Goal: Transaction & Acquisition: Register for event/course

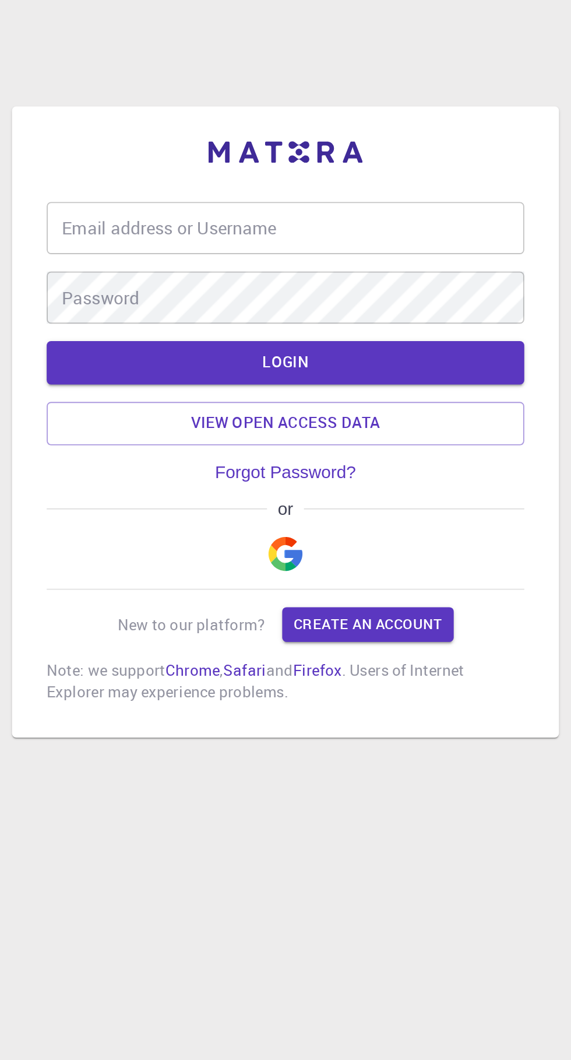
click at [167, 411] on div "Email address or Username Email address or Username" at bounding box center [285, 397] width 257 height 28
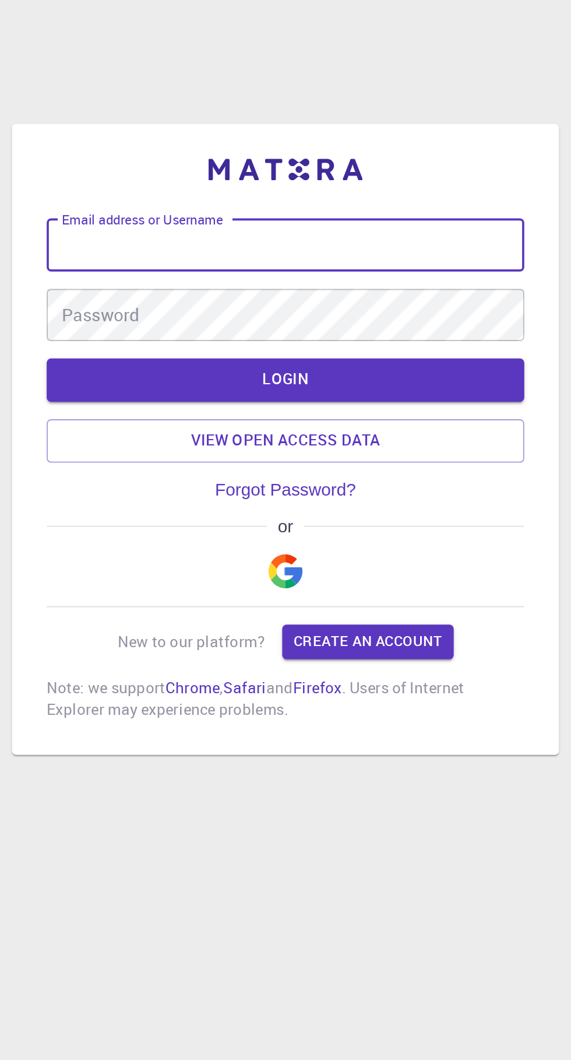
type input "[EMAIL_ADDRESS][DOMAIN_NAME]"
click at [256, 534] on link "Forgot Password?" at bounding box center [286, 528] width 76 height 10
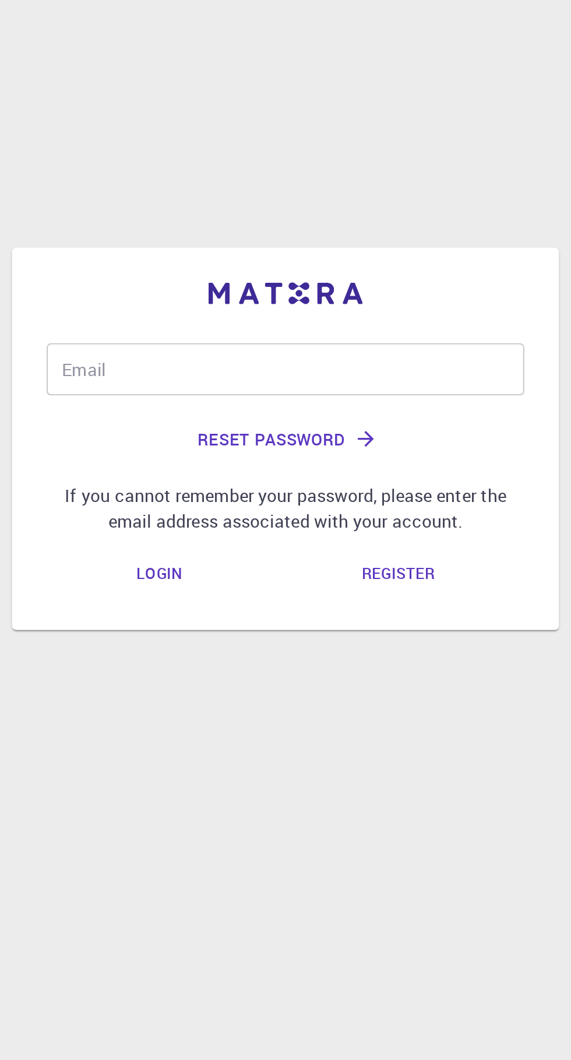
scroll to position [67, 0]
click at [169, 450] on div "Email Email" at bounding box center [285, 464] width 257 height 28
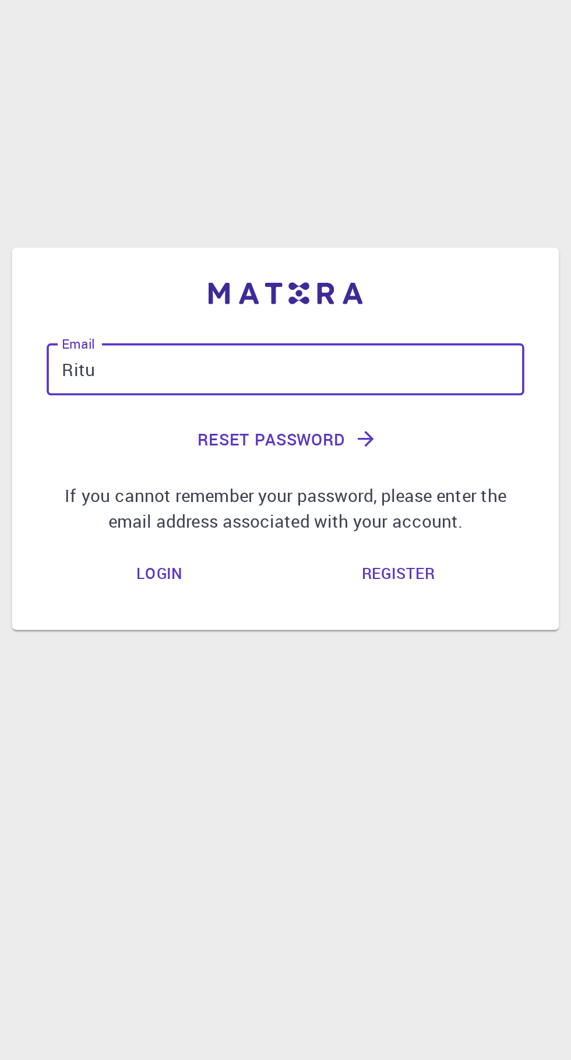
type input "Ritui"
click at [264, 487] on button "Reset Password" at bounding box center [285, 501] width 257 height 28
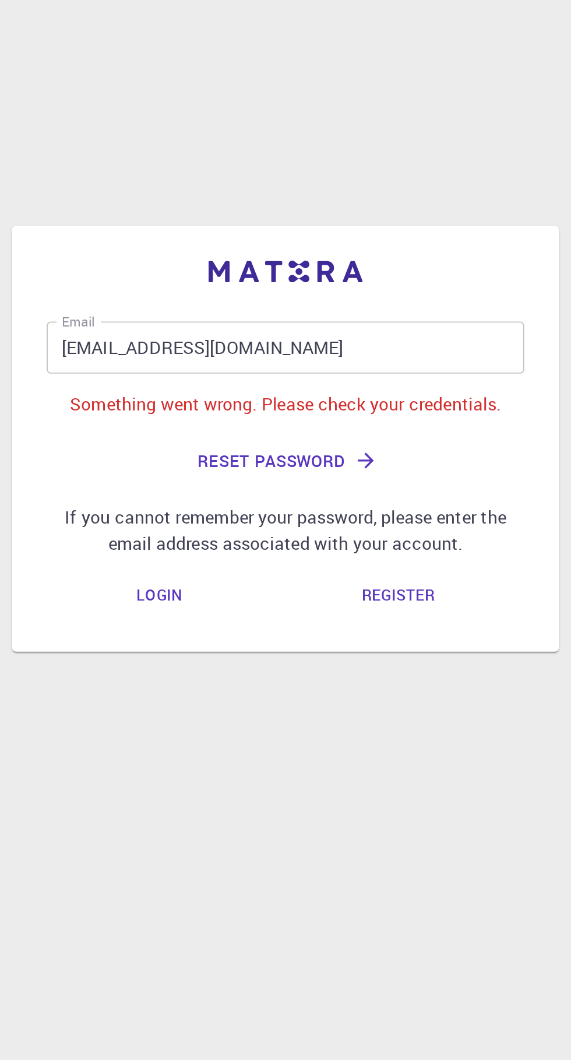
scroll to position [55, 0]
click at [309, 446] on input "[EMAIL_ADDRESS][DOMAIN_NAME]" at bounding box center [285, 452] width 257 height 28
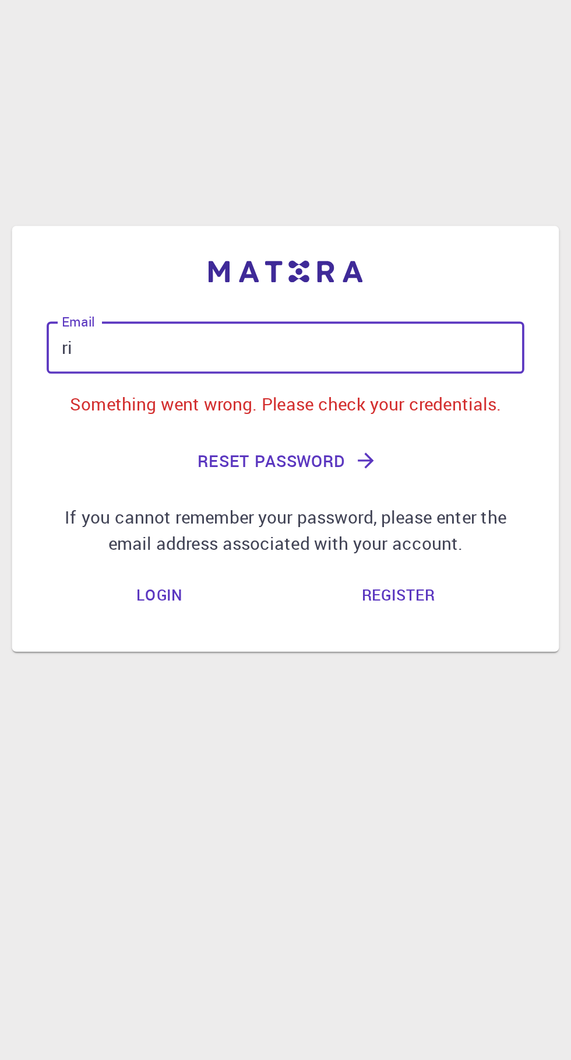
type input "r"
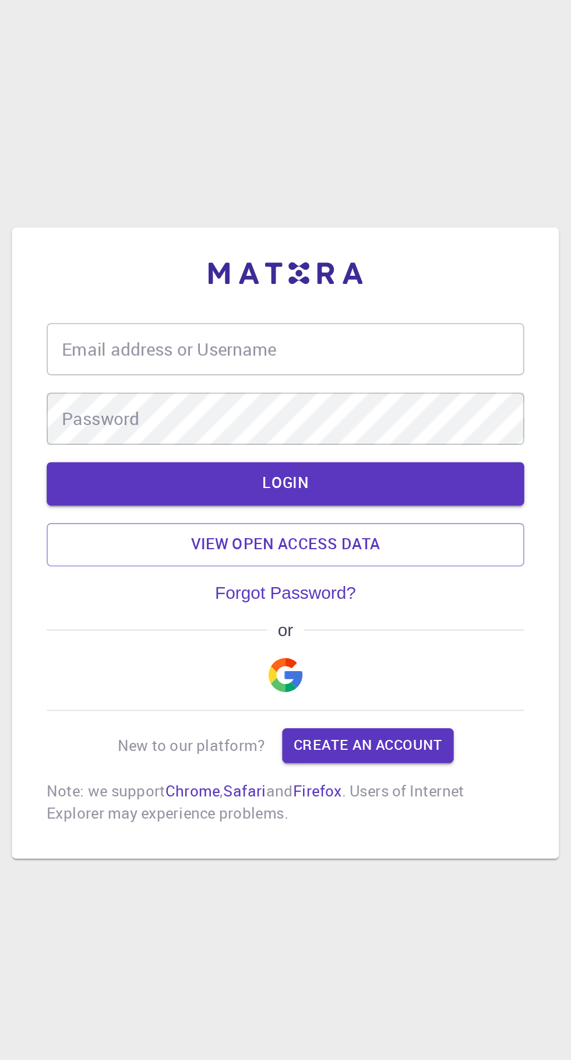
click at [166, 411] on div "Email address or Username Email address or Username" at bounding box center [285, 397] width 257 height 28
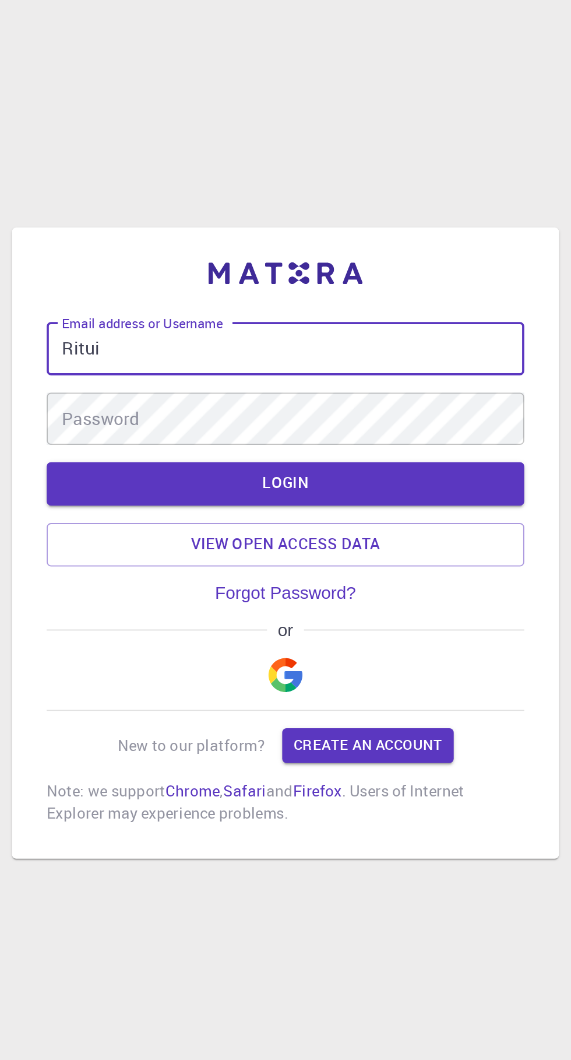
type input "Rituin"
type input "[EMAIL_ADDRESS][DOMAIN_NAME]"
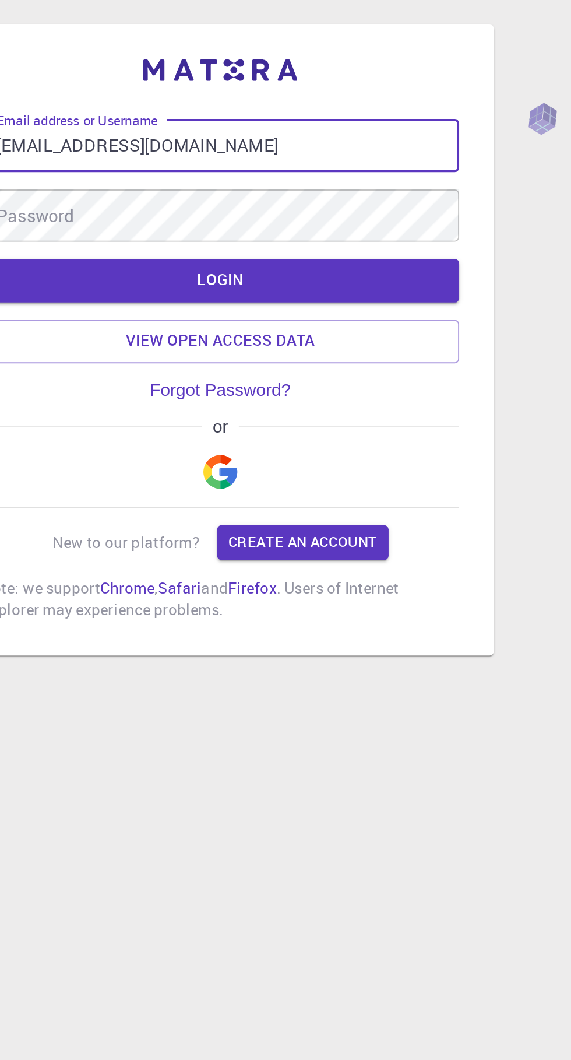
click at [271, 534] on link "Forgot Password?" at bounding box center [286, 528] width 76 height 10
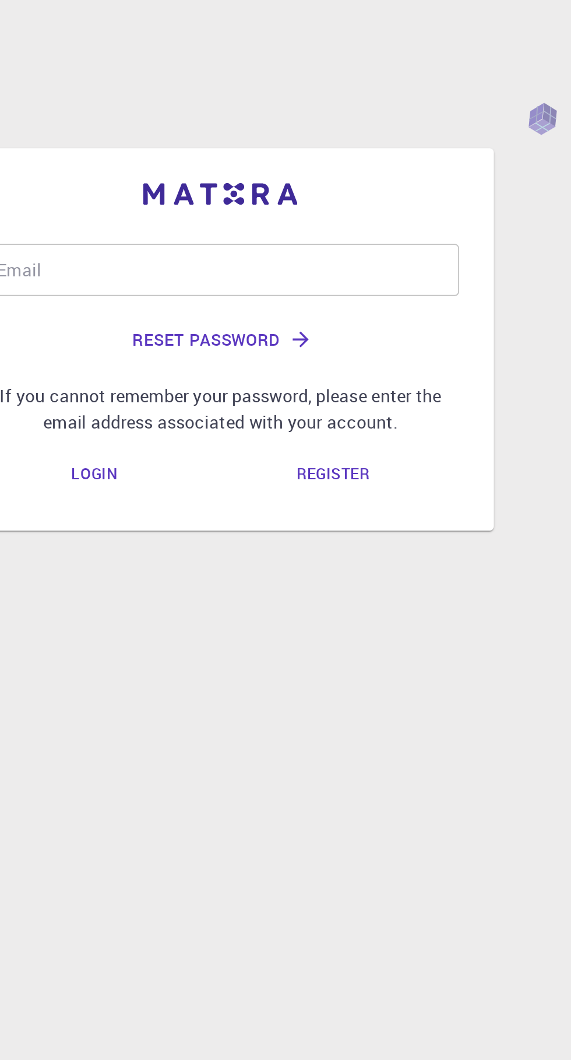
scroll to position [67, 0]
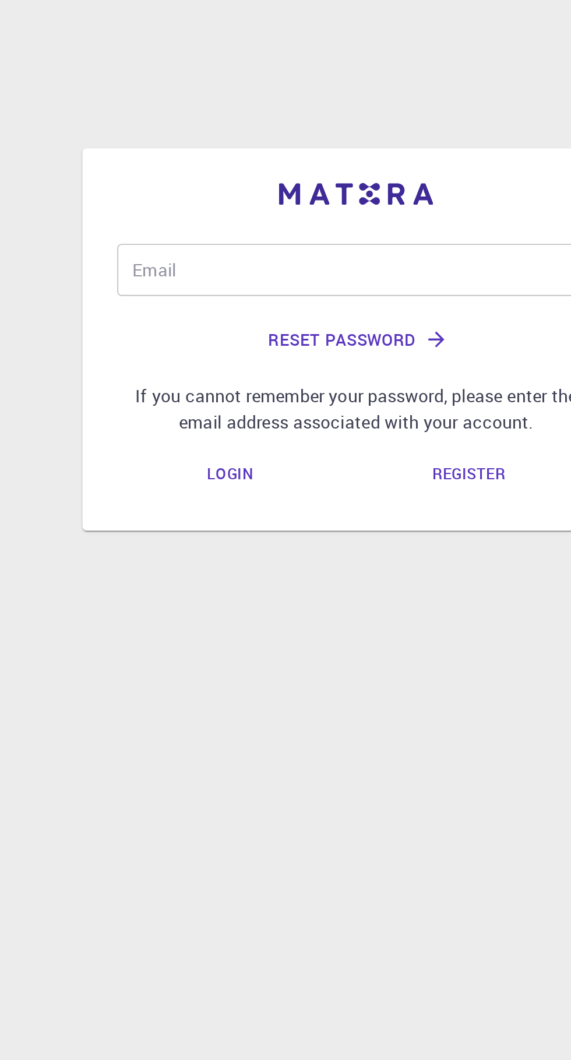
click at [166, 450] on div "Email Email" at bounding box center [285, 464] width 257 height 28
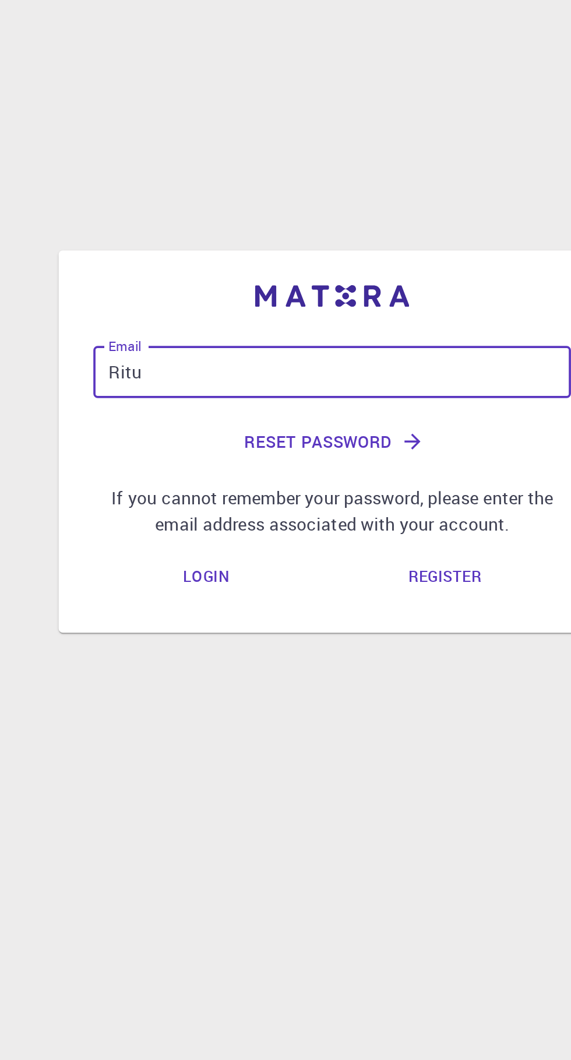
type input "Ritui"
type input "[EMAIL_ADDRESS][DOMAIN_NAME]"
click at [252, 487] on button "Reset Password" at bounding box center [285, 501] width 257 height 28
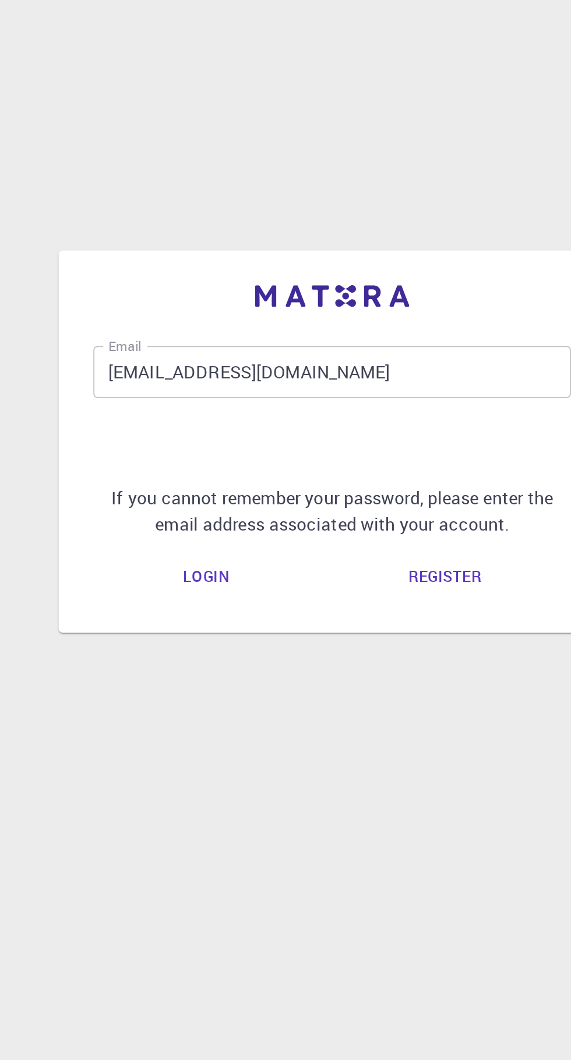
scroll to position [55, 0]
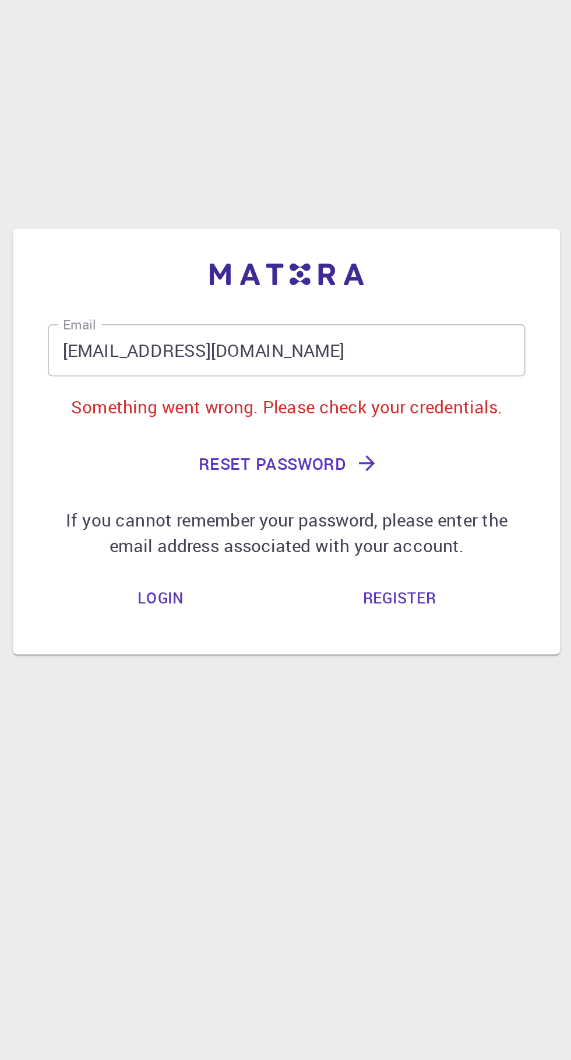
click at [340, 576] on link "Register" at bounding box center [346, 584] width 58 height 23
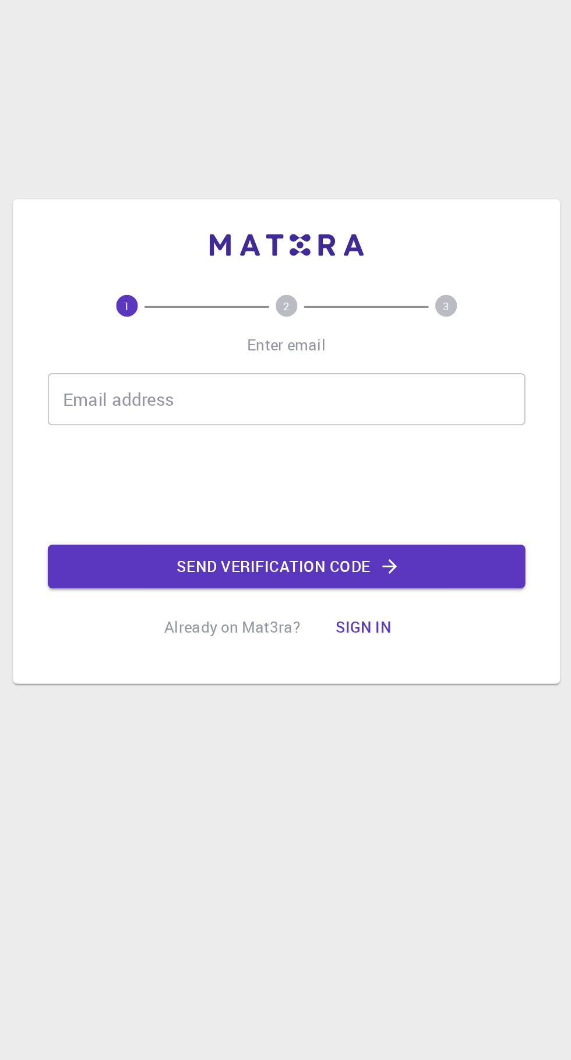
scroll to position [40, 0]
click at [177, 480] on div "Email address Email address" at bounding box center [285, 478] width 257 height 28
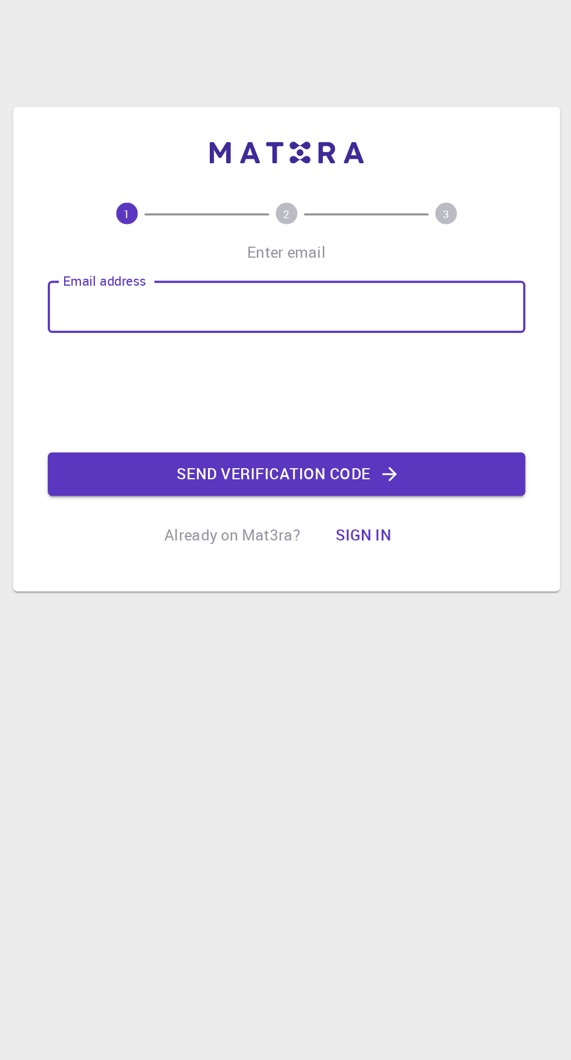
click at [320, 600] on button "Sign in" at bounding box center [327, 600] width 49 height 23
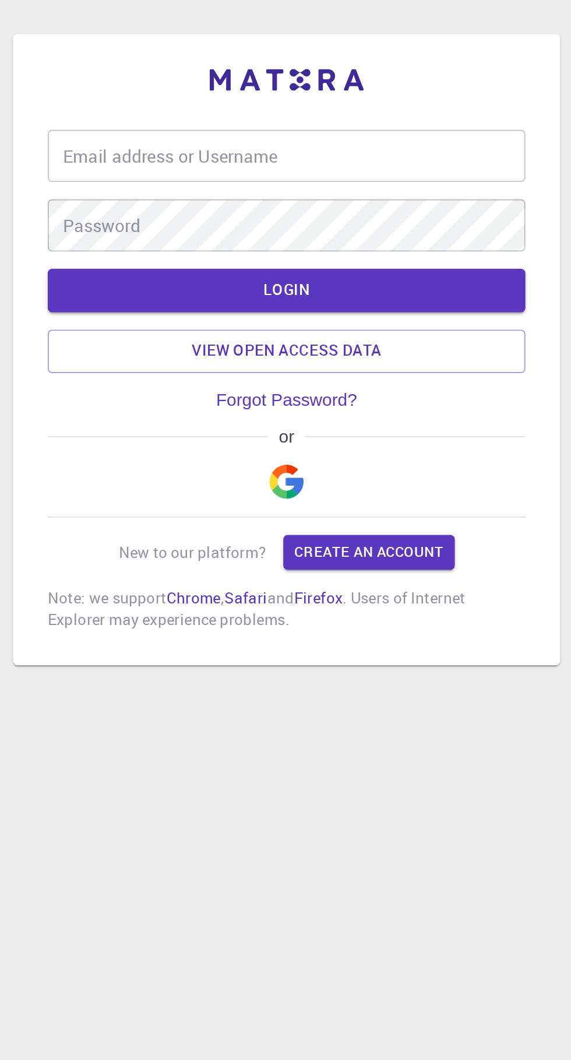
scroll to position [66, 0]
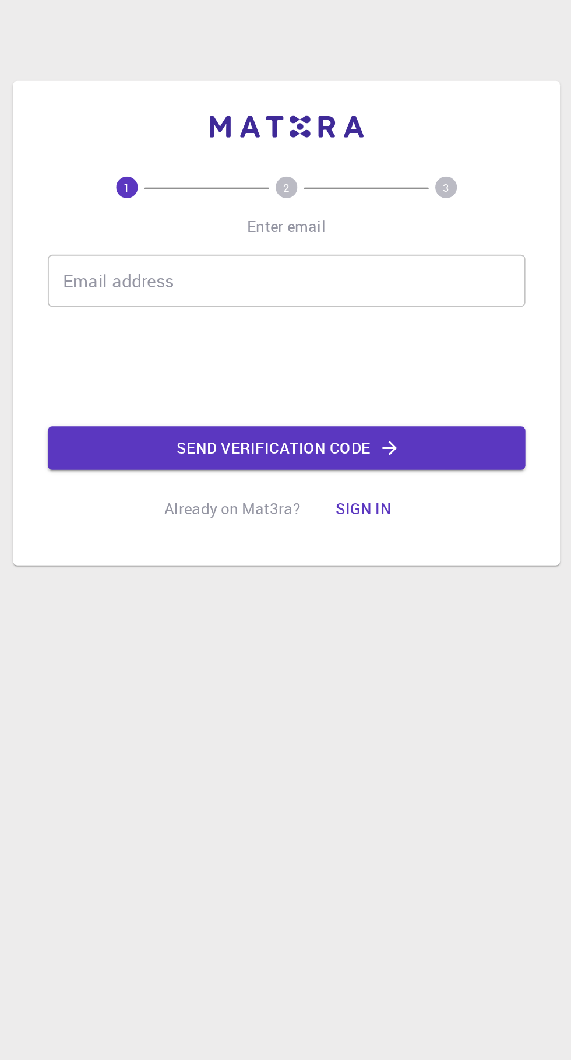
click at [166, 464] on div "Email address Email address" at bounding box center [285, 478] width 257 height 28
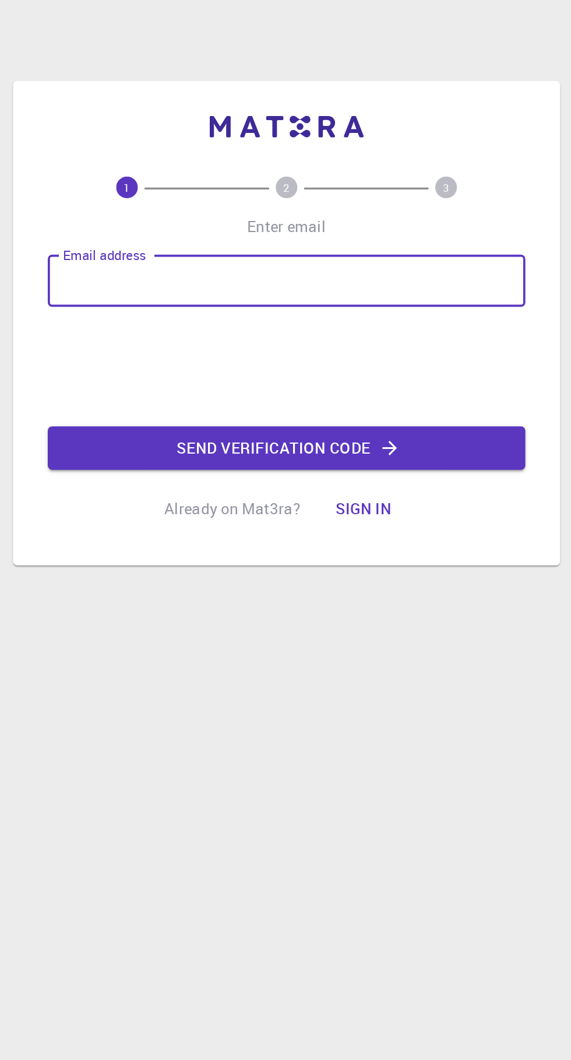
type input "[EMAIL_ADDRESS][DOMAIN_NAME]"
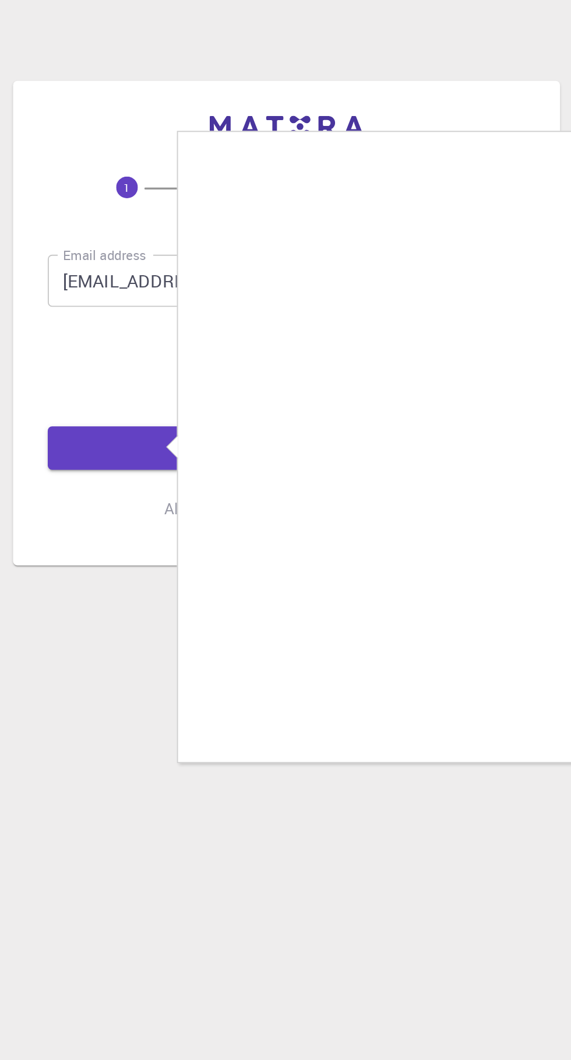
click at [194, 510] on div at bounding box center [285, 530] width 571 height 1060
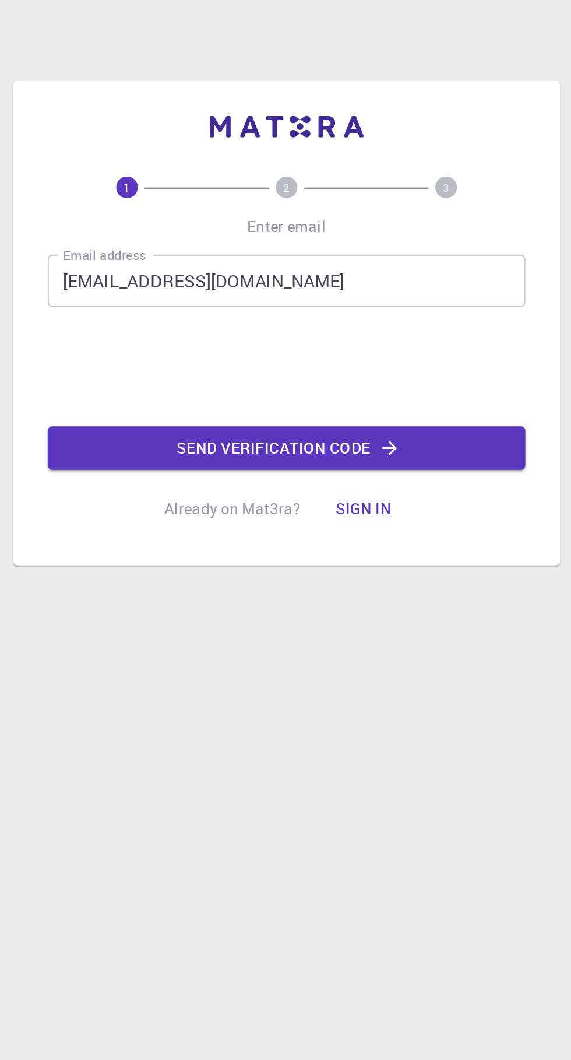
click at [207, 501] on iframe at bounding box center [285, 523] width 177 height 45
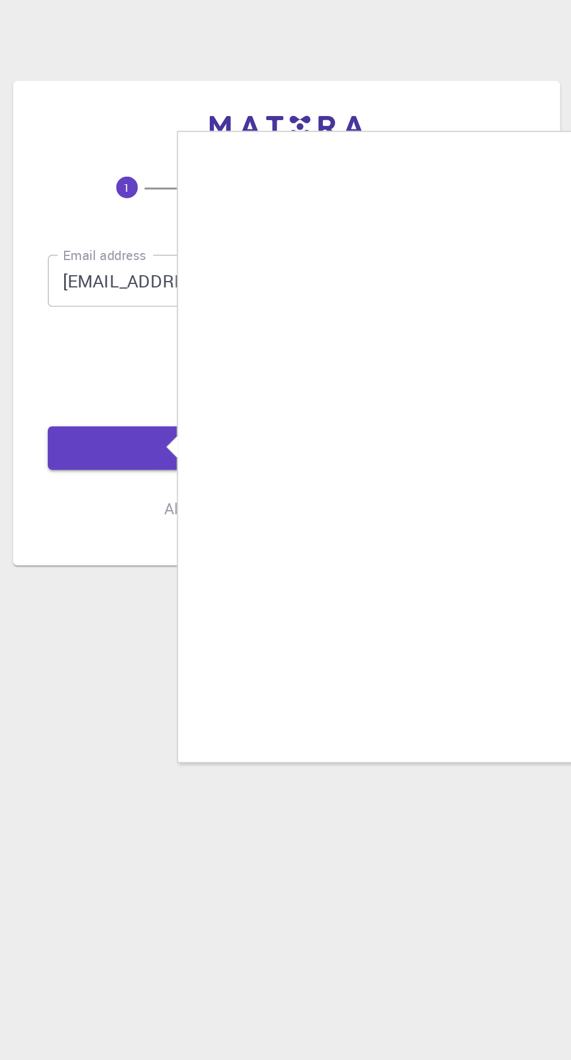
click at [171, 528] on div at bounding box center [285, 530] width 571 height 1060
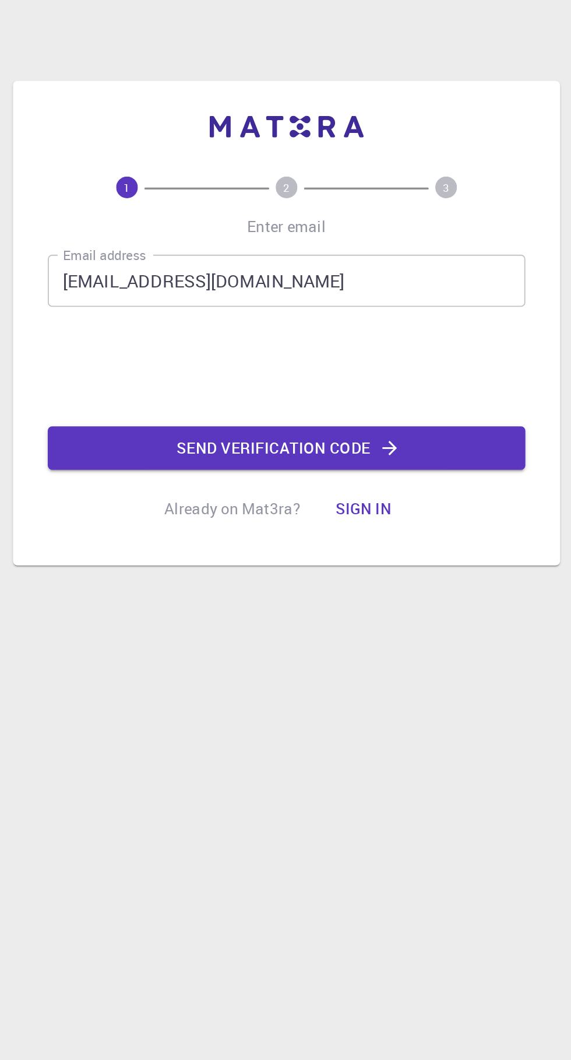
click at [219, 556] on button "Send verification code" at bounding box center [285, 567] width 257 height 23
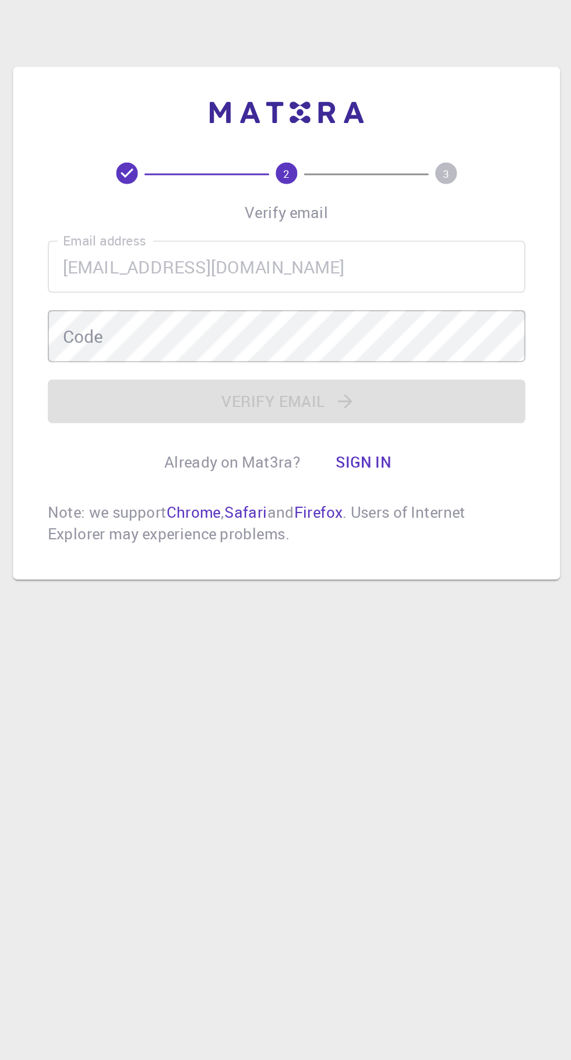
scroll to position [58, 0]
click at [171, 494] on div "Code Code" at bounding box center [285, 508] width 257 height 28
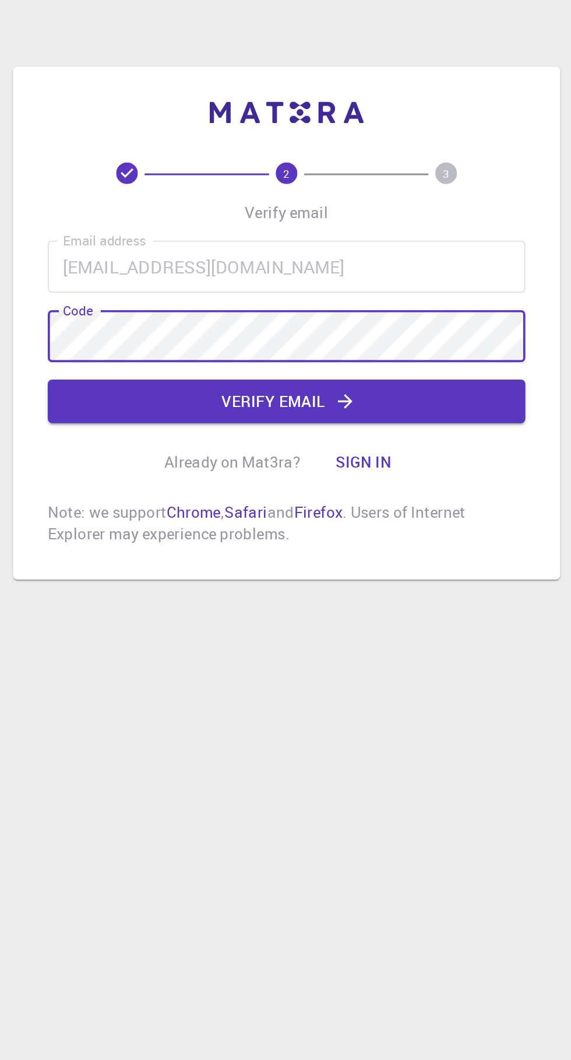
click at [203, 533] on button "Verify email" at bounding box center [285, 542] width 257 height 23
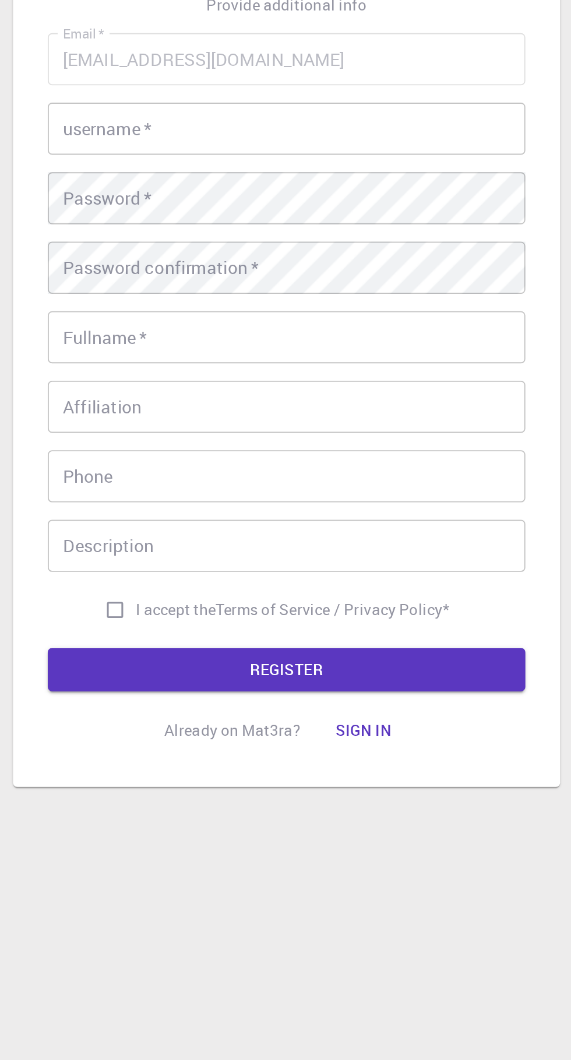
scroll to position [0, 0]
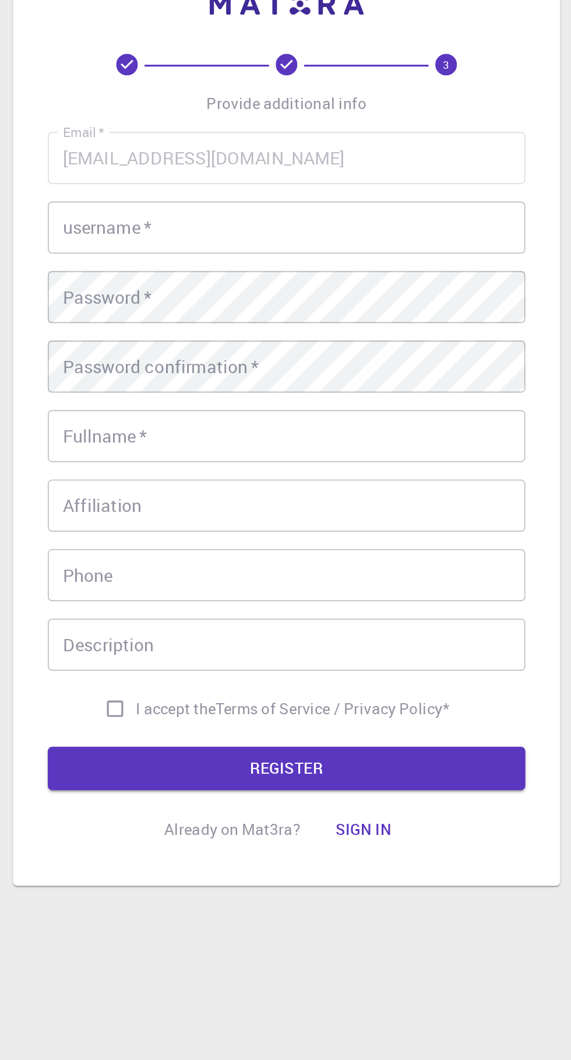
click at [167, 411] on input "username   *" at bounding box center [285, 397] width 257 height 28
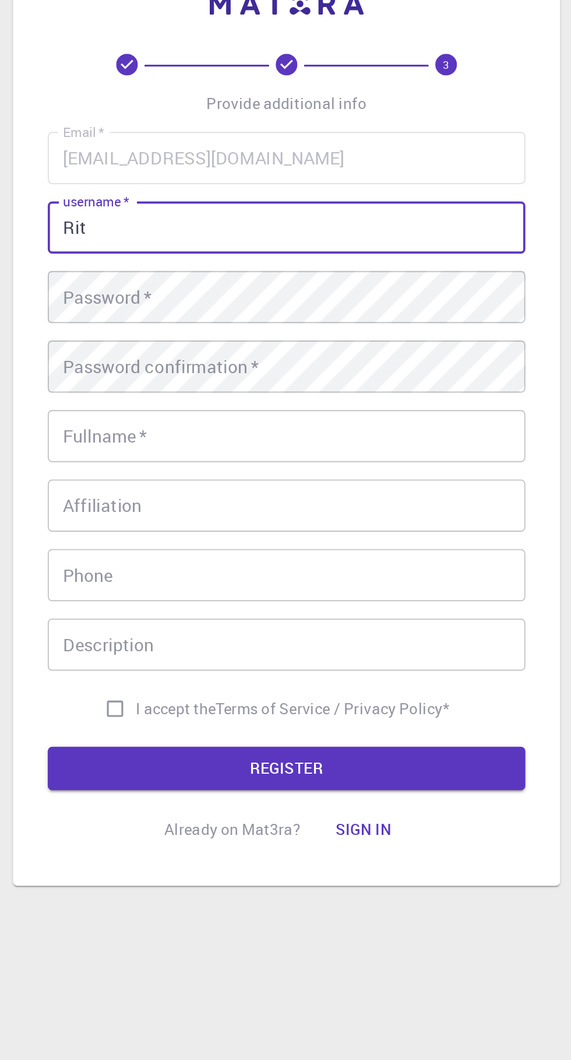
type input "Ritu"
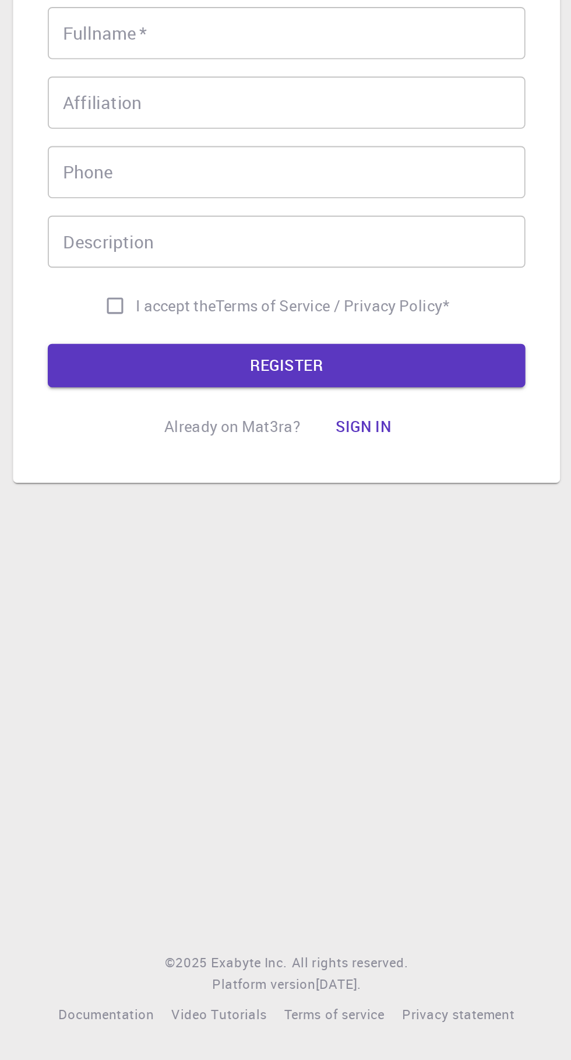
scroll to position [2, 0]
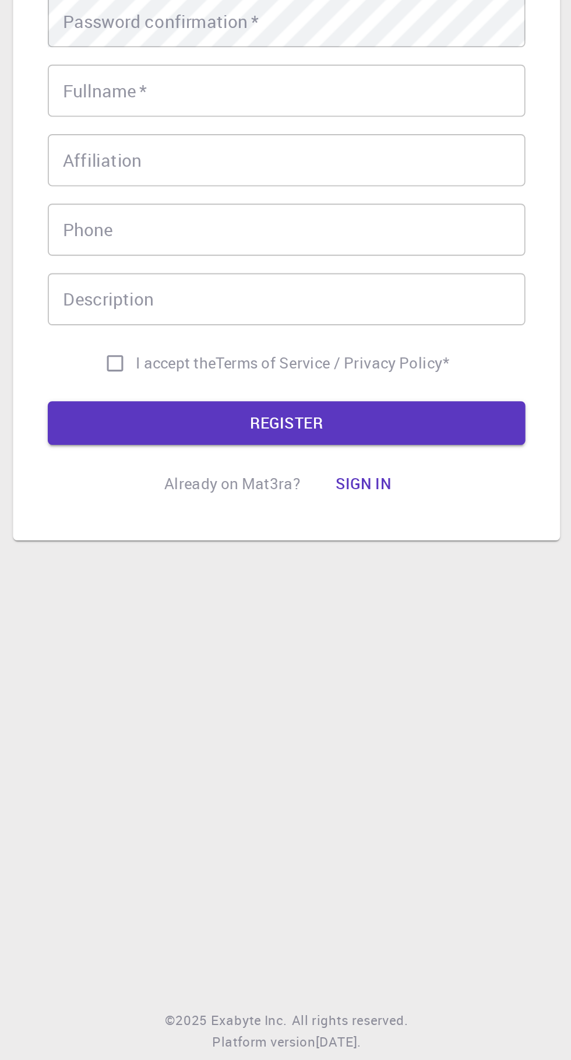
click at [327, 731] on button "Sign in" at bounding box center [327, 719] width 49 height 23
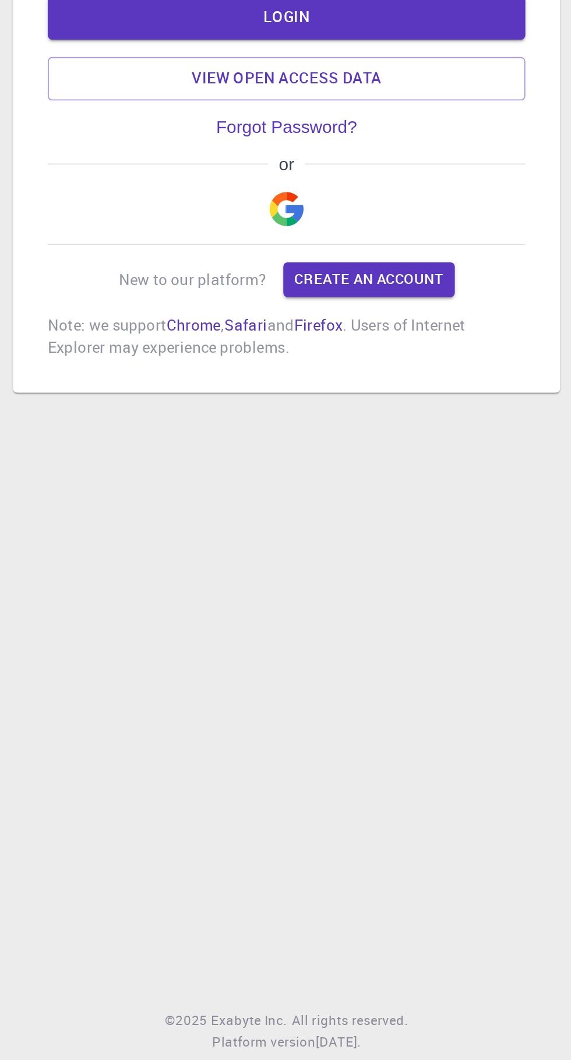
scroll to position [82, 0]
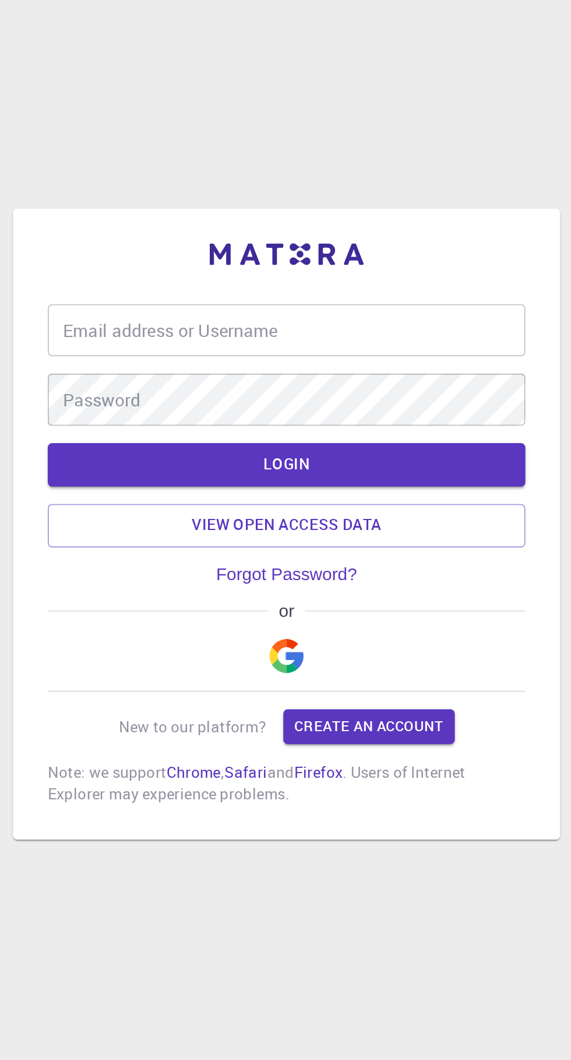
click at [305, 601] on link "Create an account" at bounding box center [330, 610] width 92 height 19
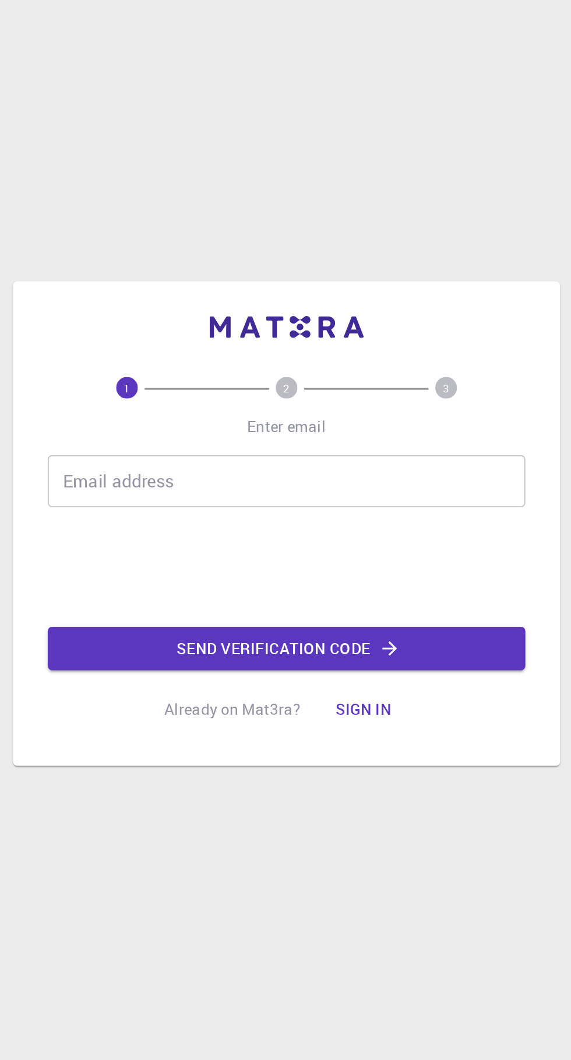
scroll to position [66, 0]
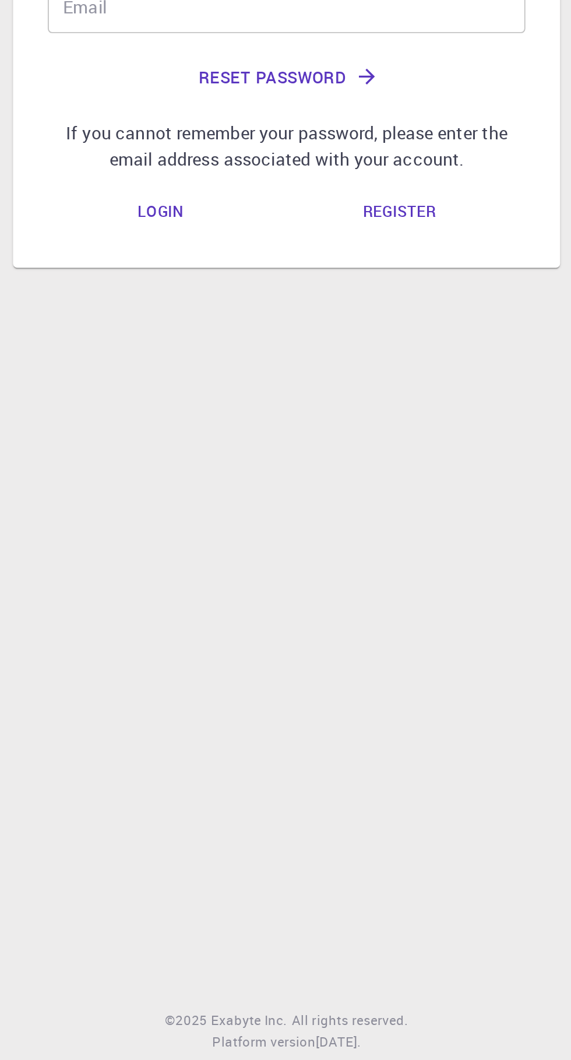
scroll to position [89, 0]
